Goal: Check status

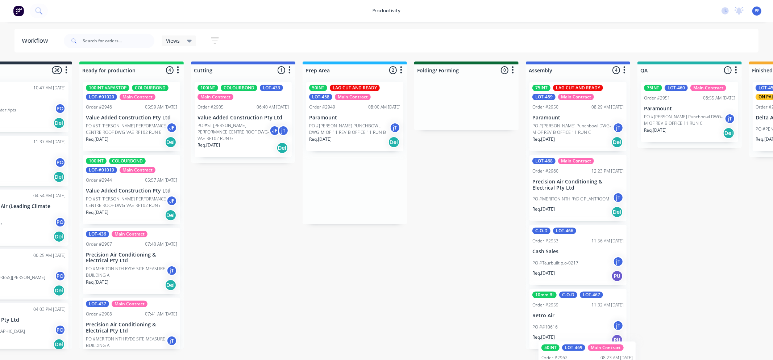
scroll to position [0, 51]
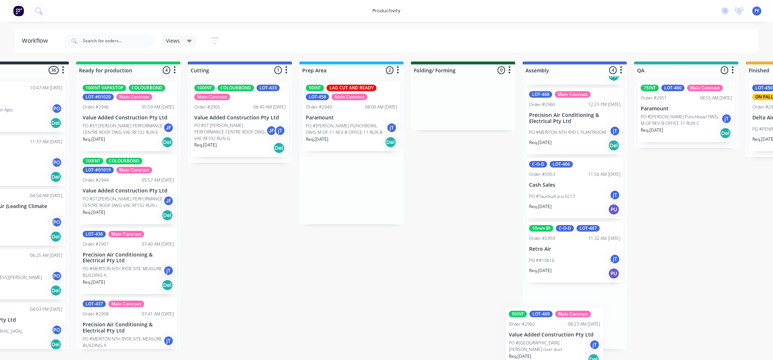
drag, startPoint x: 404, startPoint y: 115, endPoint x: 556, endPoint y: 326, distance: 260.5
click at [557, 328] on div "Submitted 36 Order #240 10:47 AM [DATE] Retro Air PO #Freshwater Apts PO Req. […" at bounding box center [652, 206] width 1418 height 288
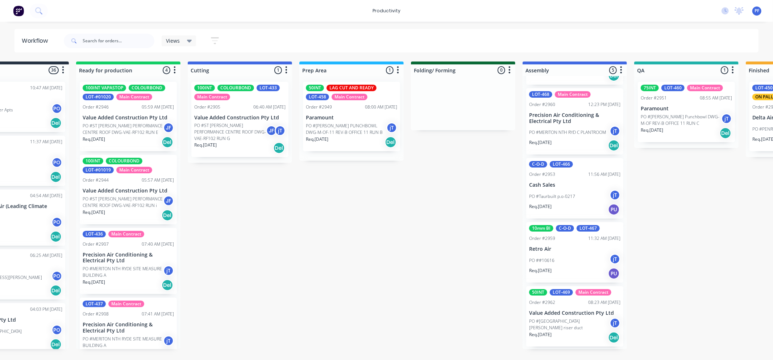
scroll to position [63, 0]
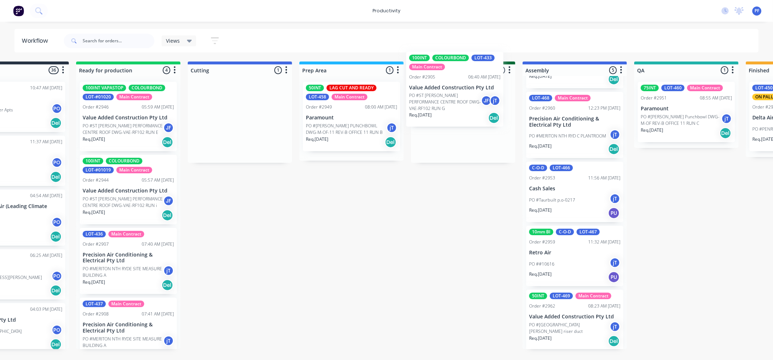
drag, startPoint x: 245, startPoint y: 120, endPoint x: 445, endPoint y: 88, distance: 202.5
click at [445, 88] on div "Submitted 36 Order #240 10:47 AM [DATE] Retro Air PO #Freshwater Apts PO Req. […" at bounding box center [652, 206] width 1418 height 288
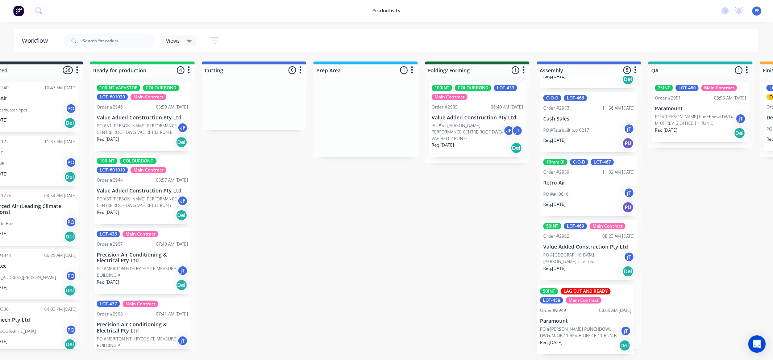
scroll to position [0, 40]
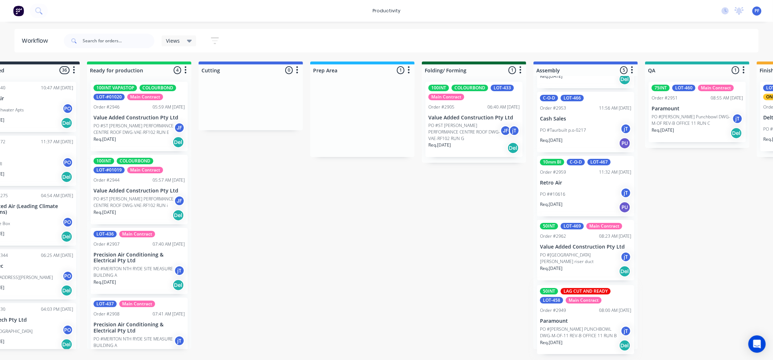
drag, startPoint x: 405, startPoint y: 122, endPoint x: 594, endPoint y: 325, distance: 277.4
click at [593, 325] on div "Submitted 36 Order #240 10:47 AM [DATE] Retro Air PO #Freshwater Apts PO Req. […" at bounding box center [663, 206] width 1418 height 288
